Goal: Task Accomplishment & Management: Use online tool/utility

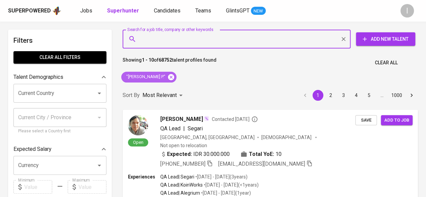
drag, startPoint x: 0, startPoint y: 0, endPoint x: 169, endPoint y: 77, distance: 185.9
click at [169, 77] on icon at bounding box center [170, 76] width 7 height 7
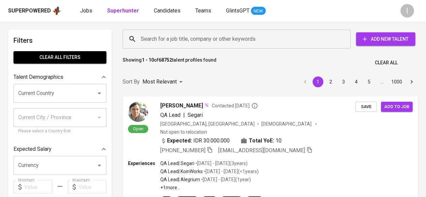
click at [169, 39] on input "Search for a job title, company or other keywords" at bounding box center [238, 39] width 198 height 13
paste input "Nur Faiza"
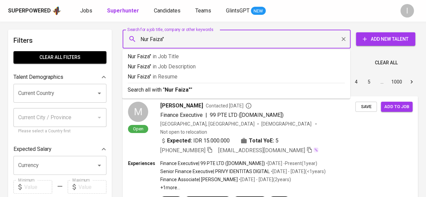
click at [141, 39] on input "Nur Faiza"" at bounding box center [238, 39] width 198 height 13
type input ""Nur Faiza""
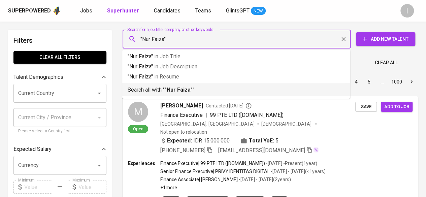
click at [174, 88] on b ""Nur Faiza"" at bounding box center [178, 89] width 28 height 6
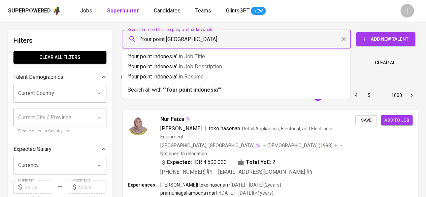
type input ""four point indonesia""
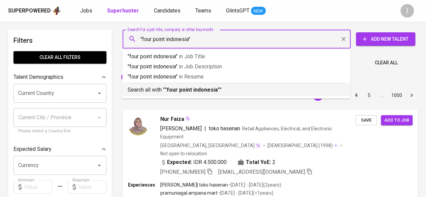
click at [193, 88] on b ""four point indonesia"" at bounding box center [191, 89] width 55 height 6
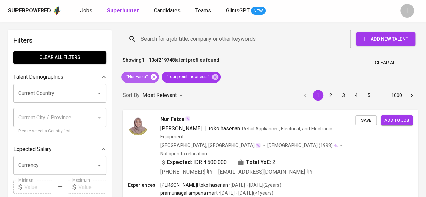
click at [153, 78] on icon at bounding box center [153, 77] width 6 height 6
